Goal: Information Seeking & Learning: Learn about a topic

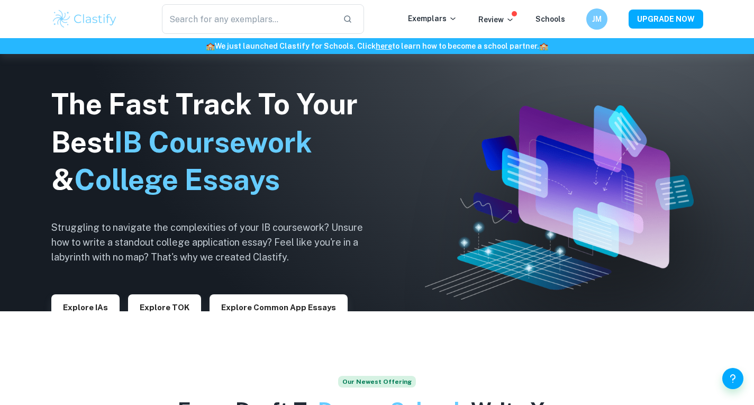
scroll to position [96, 0]
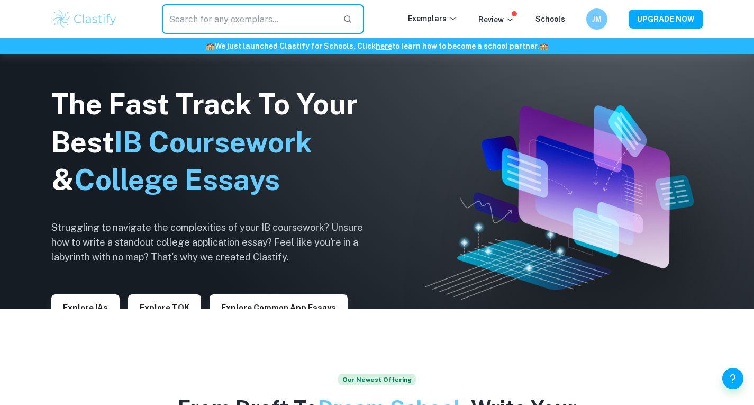
click at [208, 30] on input "text" at bounding box center [248, 19] width 173 height 30
type input "extended essay"
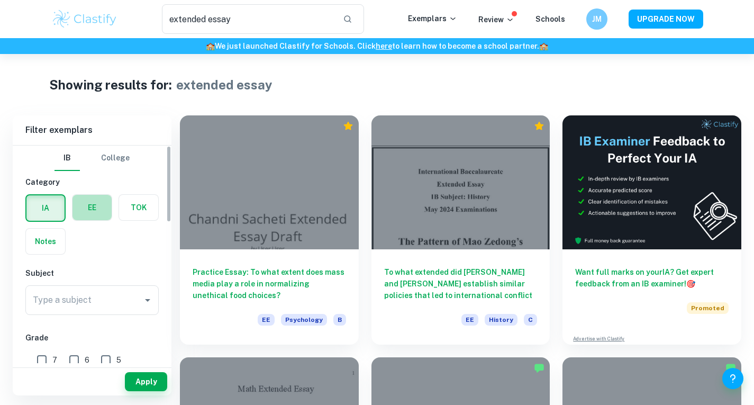
click at [86, 210] on label "button" at bounding box center [91, 207] width 39 height 25
click at [0, 0] on input "radio" at bounding box center [0, 0] width 0 height 0
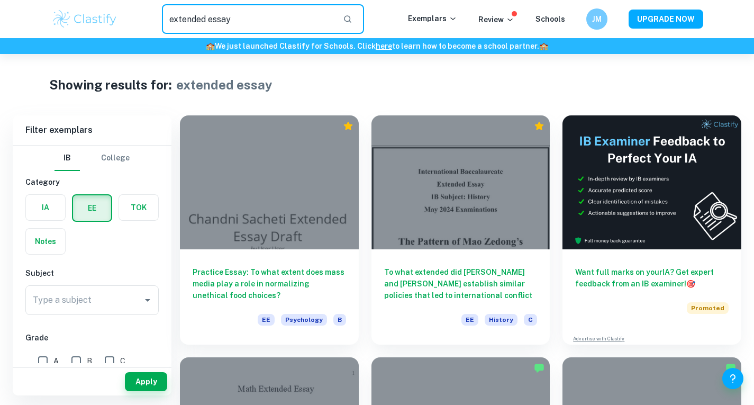
drag, startPoint x: 199, startPoint y: 19, endPoint x: 144, endPoint y: 18, distance: 55.0
click at [144, 18] on div "extended essay ​" at bounding box center [262, 19] width 289 height 30
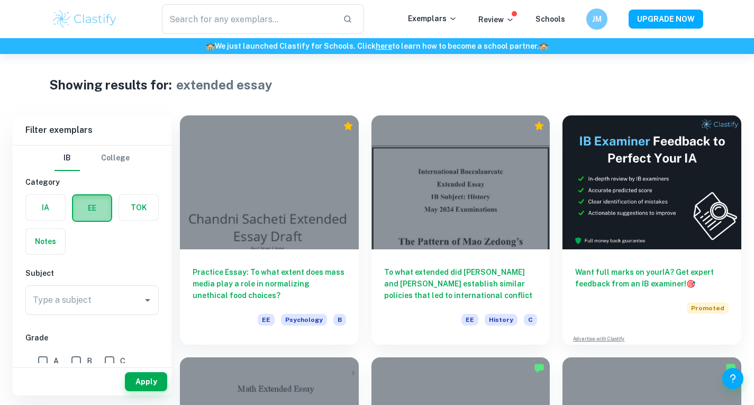
click at [90, 204] on label "button" at bounding box center [92, 207] width 38 height 25
click at [0, 0] on input "radio" at bounding box center [0, 0] width 0 height 0
click at [94, 212] on label "button" at bounding box center [92, 207] width 38 height 25
click at [0, 0] on input "radio" at bounding box center [0, 0] width 0 height 0
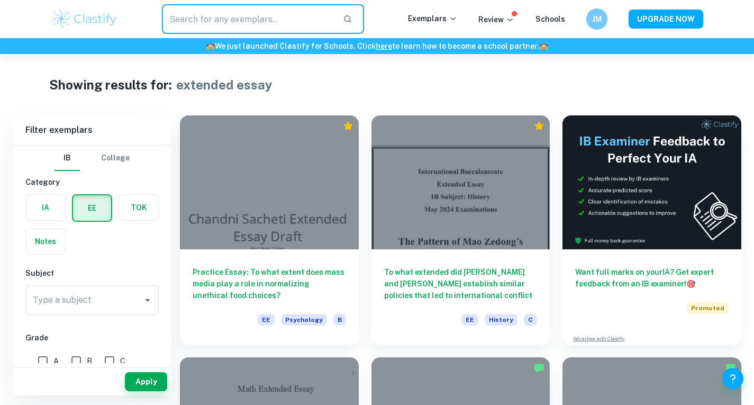
click at [193, 27] on input "text" at bounding box center [248, 19] width 173 height 30
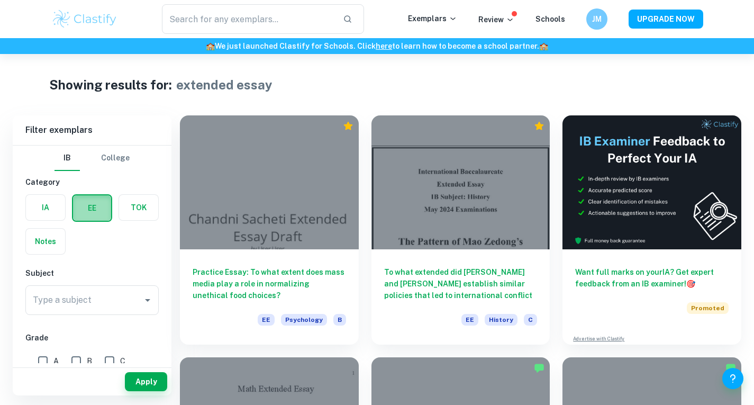
click at [94, 206] on label "button" at bounding box center [92, 207] width 38 height 25
click at [0, 0] on input "radio" at bounding box center [0, 0] width 0 height 0
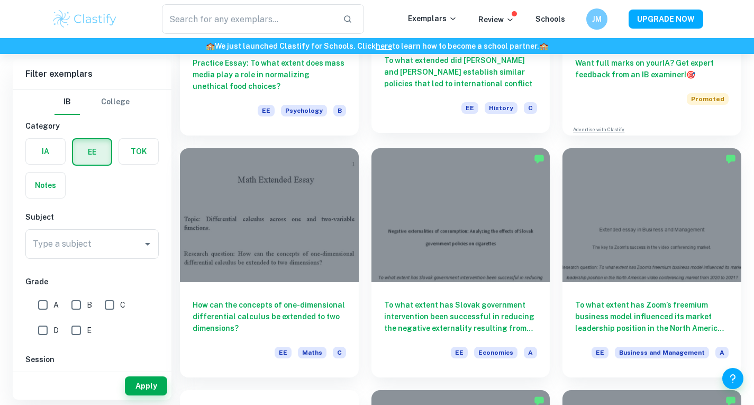
scroll to position [214, 0]
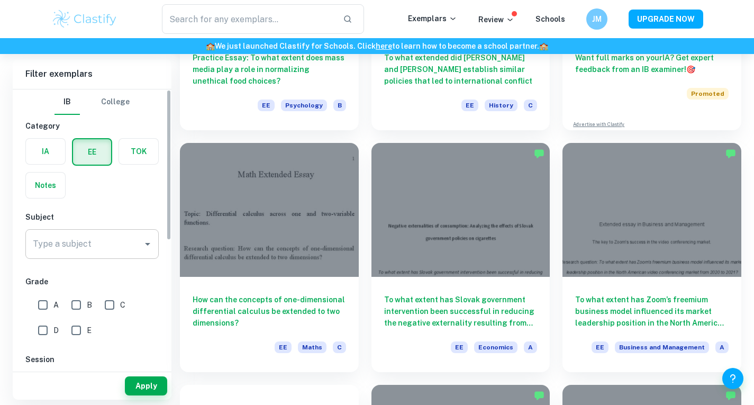
click at [97, 241] on input "Type a subject" at bounding box center [84, 244] width 108 height 20
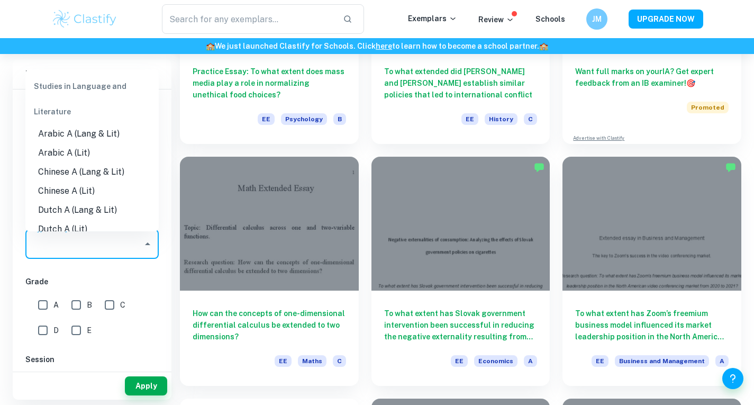
scroll to position [200, 0]
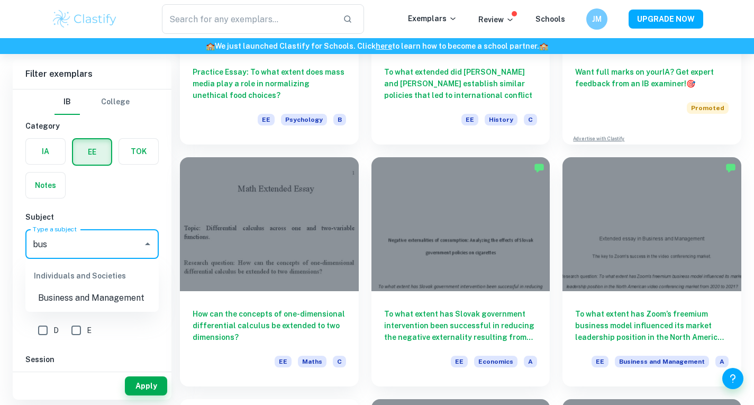
click at [72, 293] on li "Business and Management" at bounding box center [91, 297] width 133 height 19
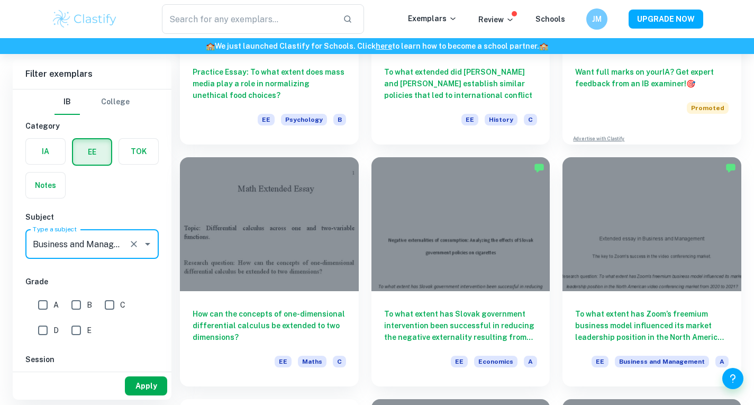
type input "Business and Management"
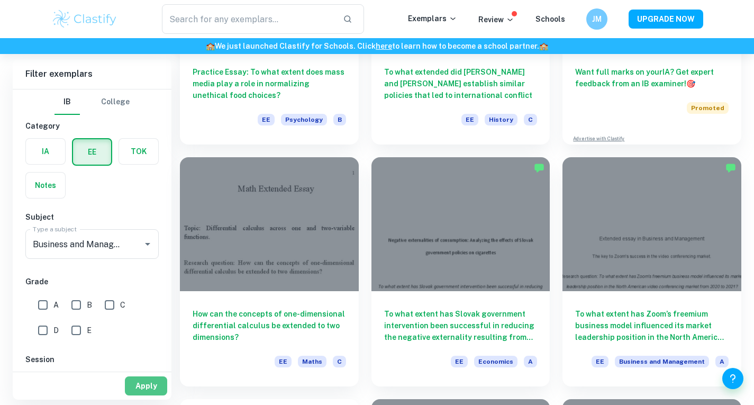
click at [142, 383] on button "Apply" at bounding box center [146, 385] width 42 height 19
type input "extended essay"
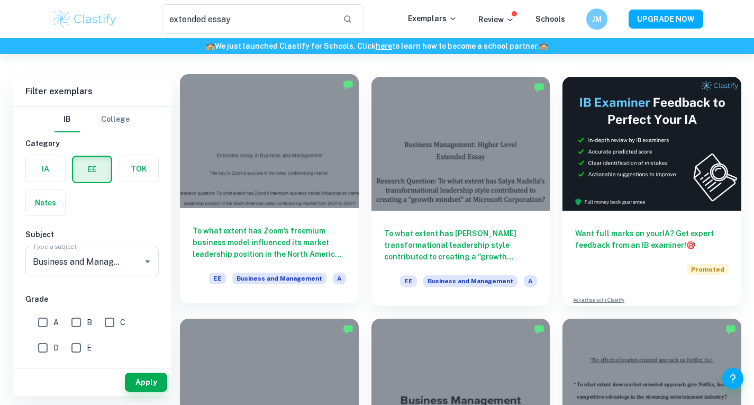
scroll to position [39, 0]
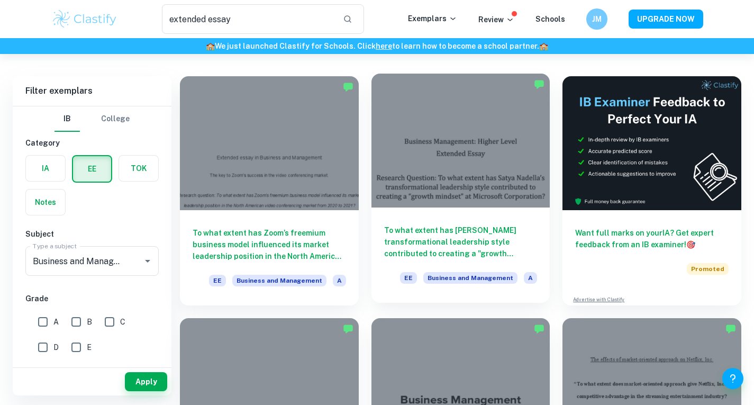
click at [435, 244] on h6 "To what extent has [PERSON_NAME] transformational leadership style contributed …" at bounding box center [460, 241] width 153 height 35
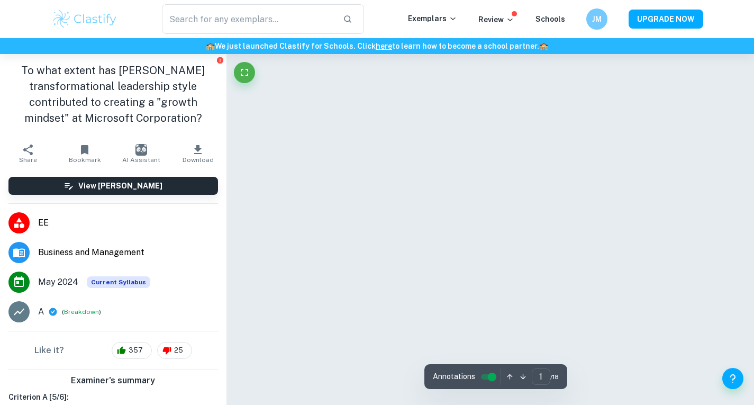
type input "2"
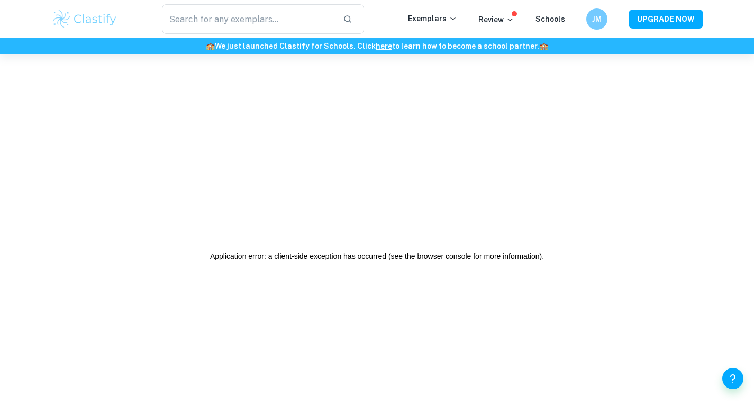
type input "extended essay"
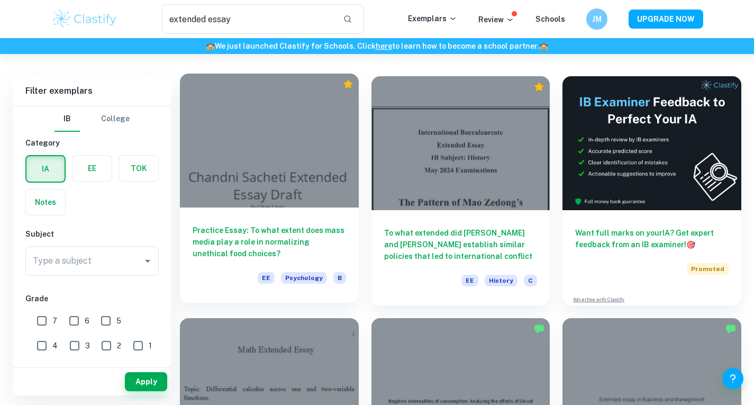
click at [251, 224] on div "Practice Essay: To what extent does mass media play a role in normalizing uneth…" at bounding box center [269, 254] width 179 height 95
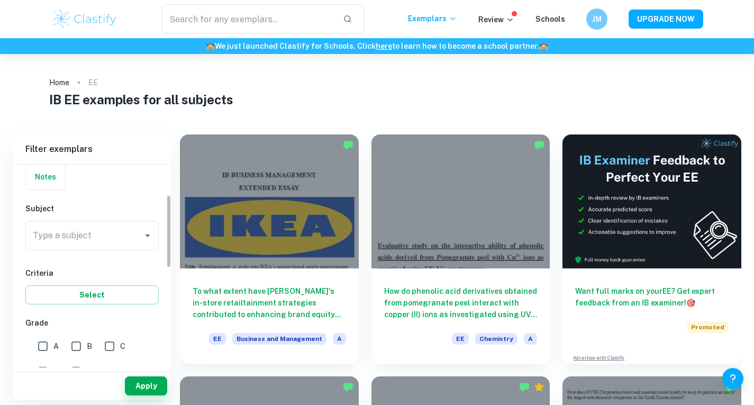
scroll to position [84, 0]
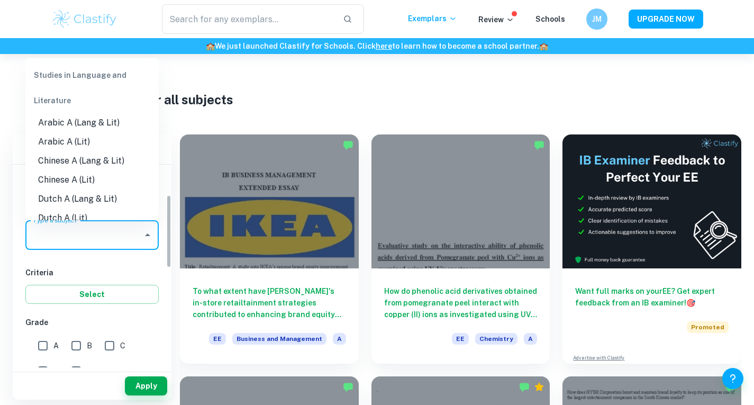
click at [84, 235] on input "Type a subject" at bounding box center [84, 235] width 108 height 20
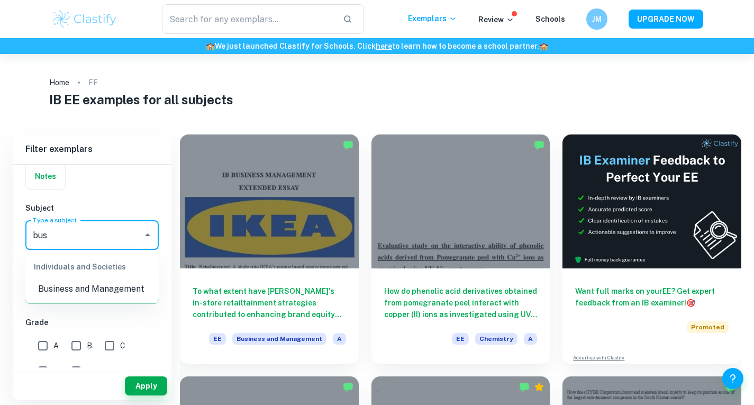
click at [67, 285] on li "Business and Management" at bounding box center [91, 288] width 133 height 19
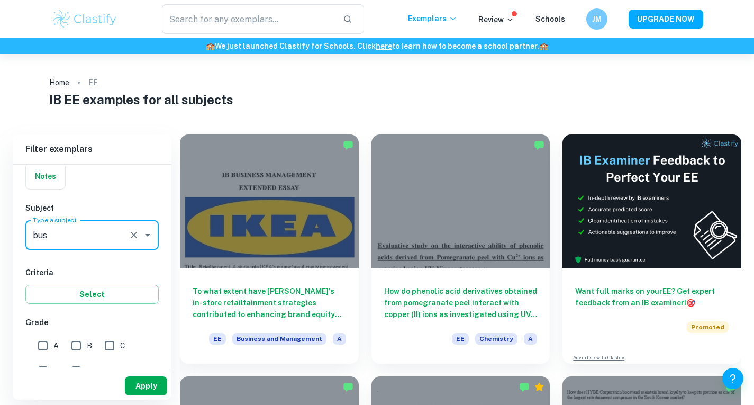
type input "Business and Management"
click at [132, 384] on button "Apply" at bounding box center [146, 385] width 42 height 19
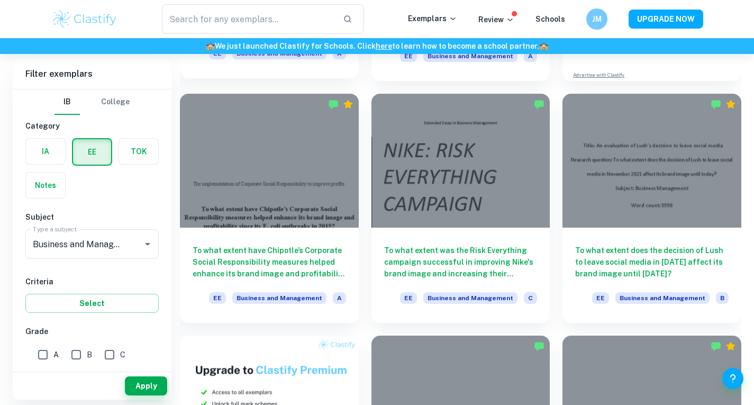
scroll to position [295, 0]
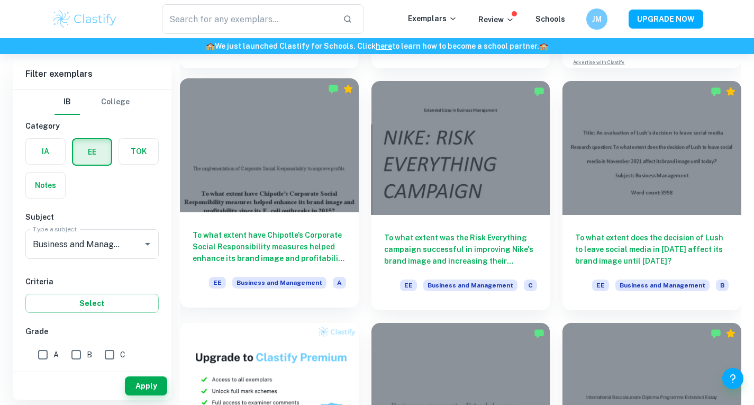
click at [248, 252] on h6 "To what extent have Chipotle’s Corporate Social Responsibility measures helped …" at bounding box center [269, 246] width 153 height 35
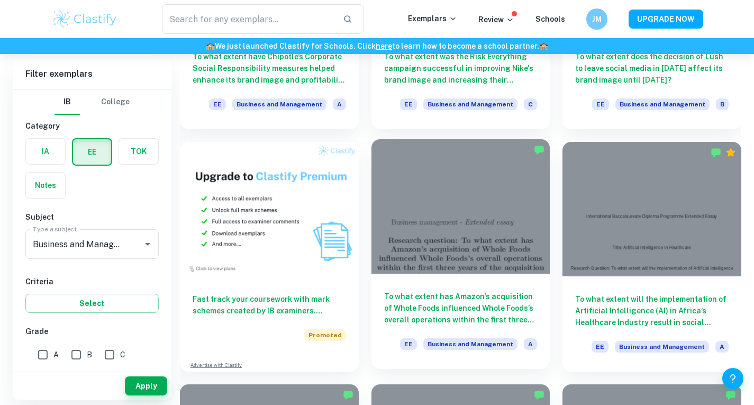
scroll to position [479, 0]
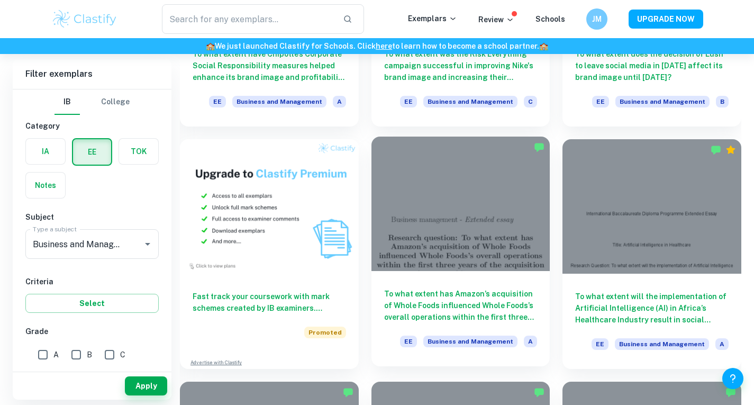
click at [460, 313] on h6 "To what extent has Amazon’s acquisition of Whole Foods influenced Whole Foods’s…" at bounding box center [460, 305] width 153 height 35
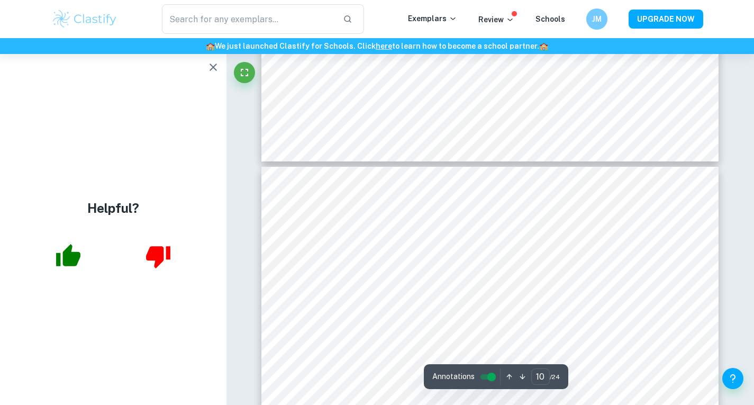
scroll to position [5993, 0]
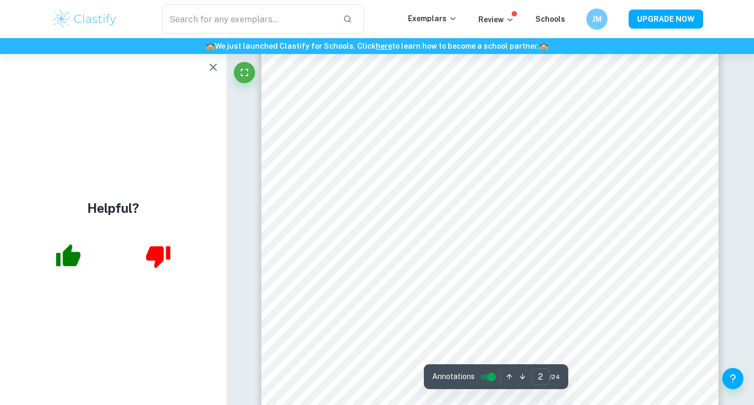
type input "1"
